Goal: Task Accomplishment & Management: Use online tool/utility

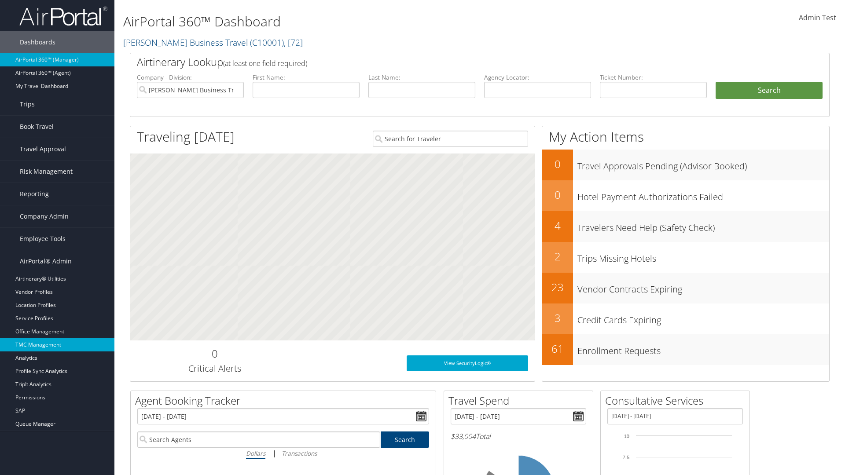
click at [57, 345] on link "TMC Management" at bounding box center [57, 344] width 114 height 13
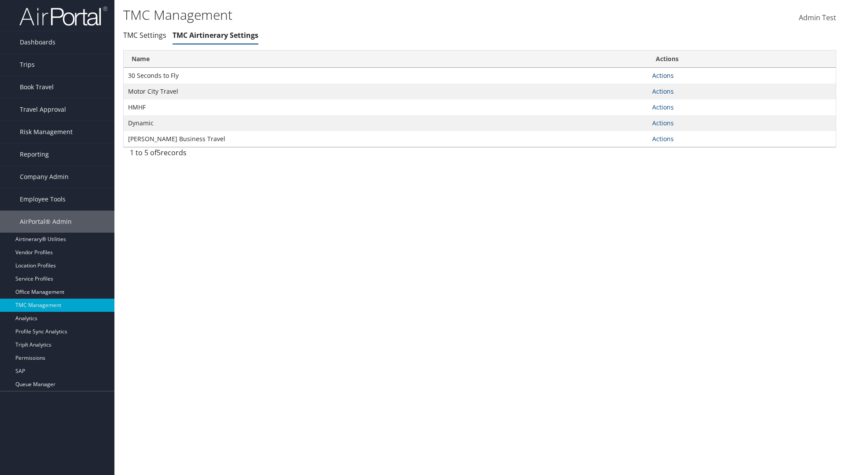
click at [662, 75] on link "Actions" at bounding box center [663, 75] width 22 height 8
click at [0, 0] on link "Manage Air notes" at bounding box center [0, 0] width 0 height 0
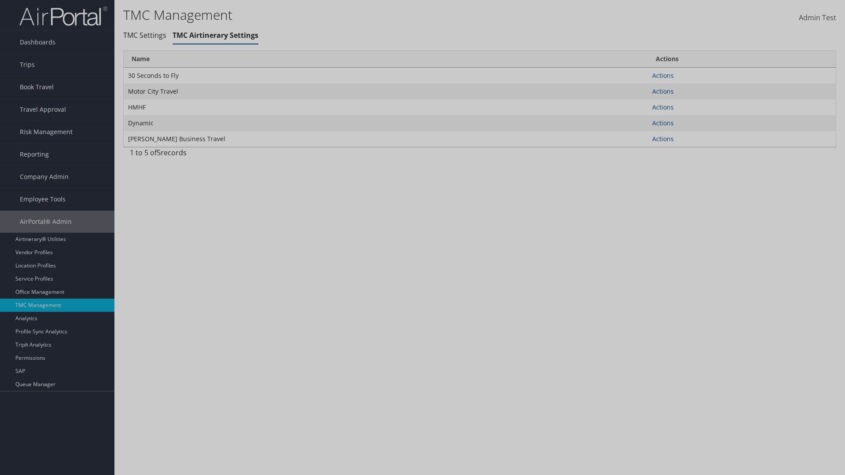
click at [0, 0] on link "Table Actions" at bounding box center [0, 0] width 0 height 0
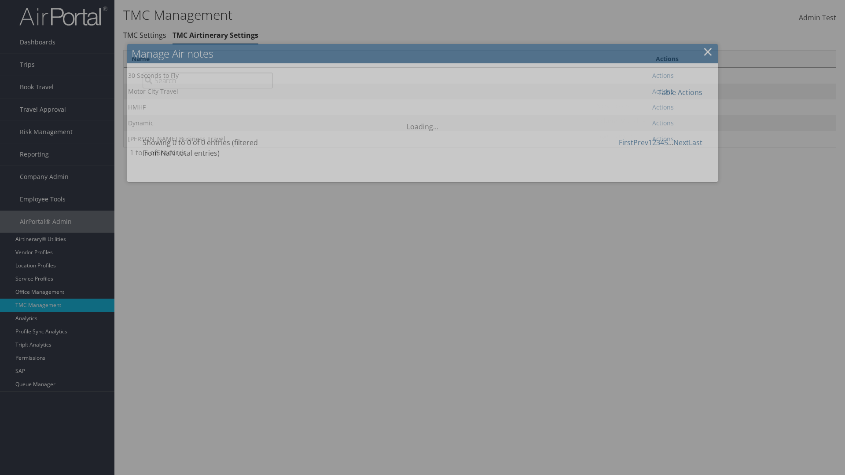
click at [650, 106] on link "New Record" at bounding box center [651, 106] width 116 height 15
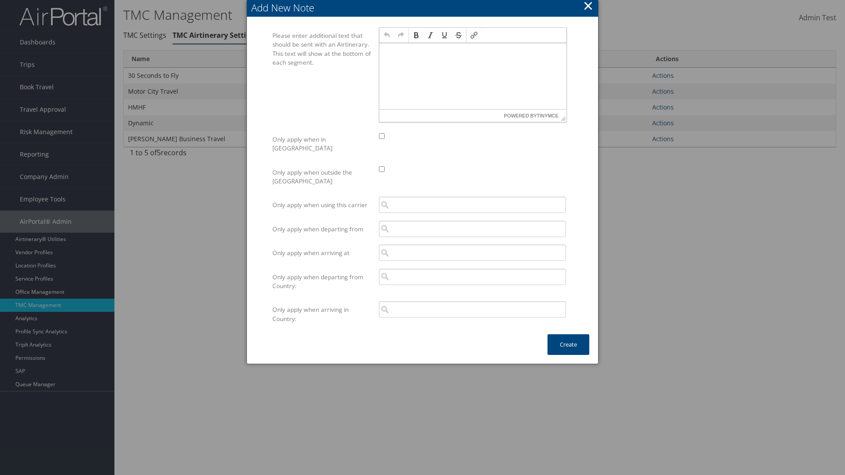
click at [472, 51] on p at bounding box center [473, 51] width 180 height 7
click at [568, 336] on button "Create" at bounding box center [568, 344] width 42 height 21
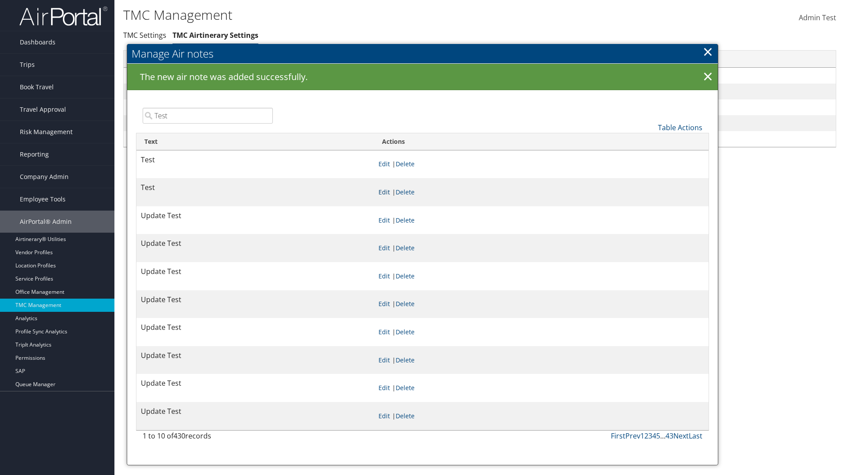
type input "Test"
click at [390, 192] on link "Edit" at bounding box center [383, 192] width 11 height 8
